Goal: Information Seeking & Learning: Learn about a topic

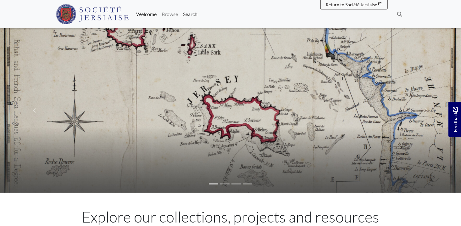
click at [189, 14] on link "Search" at bounding box center [189, 14] width 19 height 13
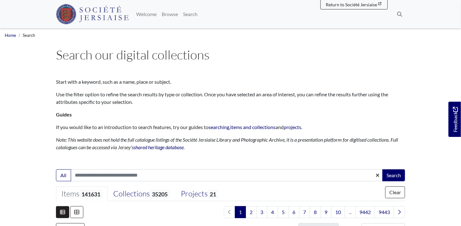
click at [118, 177] on input "Search:" at bounding box center [227, 175] width 312 height 12
type input "**********"
click at [382, 169] on button "Search" at bounding box center [393, 175] width 23 height 12
click at [394, 175] on button "Search" at bounding box center [393, 175] width 23 height 12
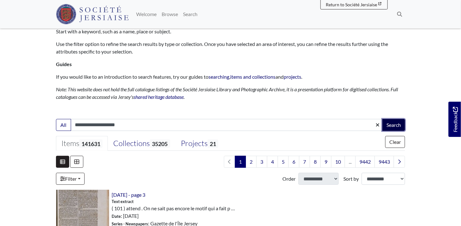
scroll to position [94, 0]
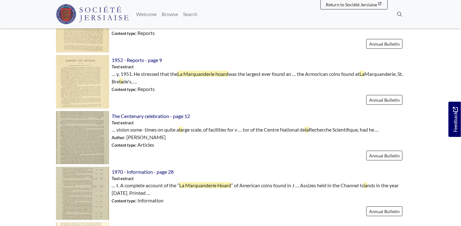
scroll to position [252, 0]
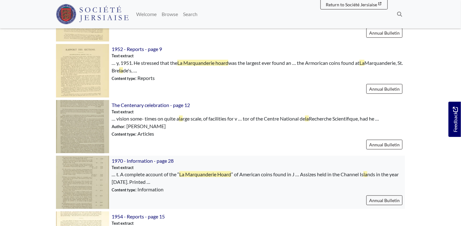
click at [95, 177] on img at bounding box center [82, 182] width 53 height 53
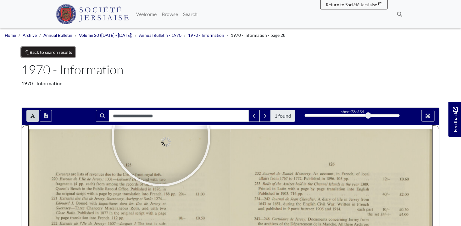
click at [66, 50] on link "Back to search results" at bounding box center [48, 52] width 54 height 10
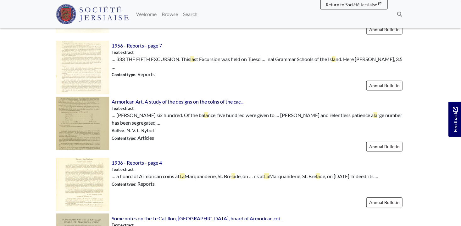
scroll to position [660, 0]
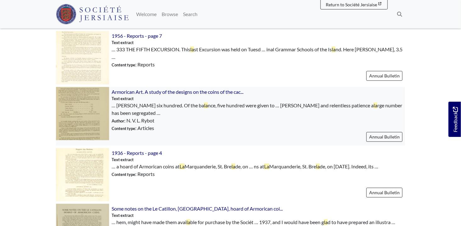
click at [82, 92] on img at bounding box center [82, 113] width 53 height 53
click at [95, 99] on img at bounding box center [82, 113] width 53 height 53
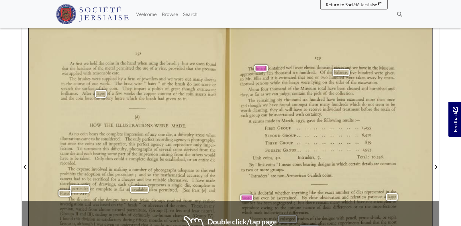
scroll to position [157, 0]
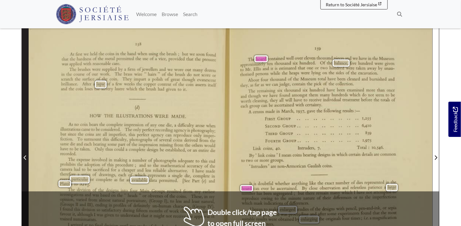
click at [28, 154] on span "Previous Page" at bounding box center [25, 158] width 6 height 8
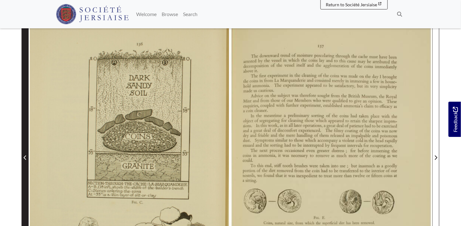
click at [28, 154] on span "Previous Page" at bounding box center [25, 158] width 6 height 8
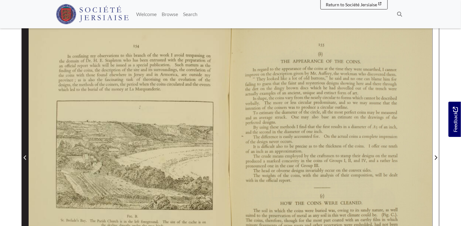
click at [28, 154] on span "Previous Page" at bounding box center [25, 158] width 6 height 8
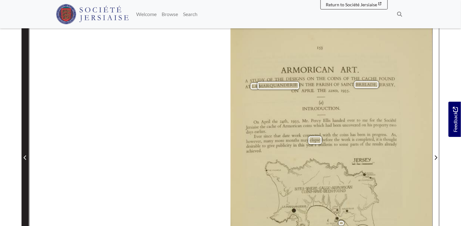
click at [27, 154] on span "Previous Page" at bounding box center [25, 158] width 6 height 8
